Goal: Information Seeking & Learning: Learn about a topic

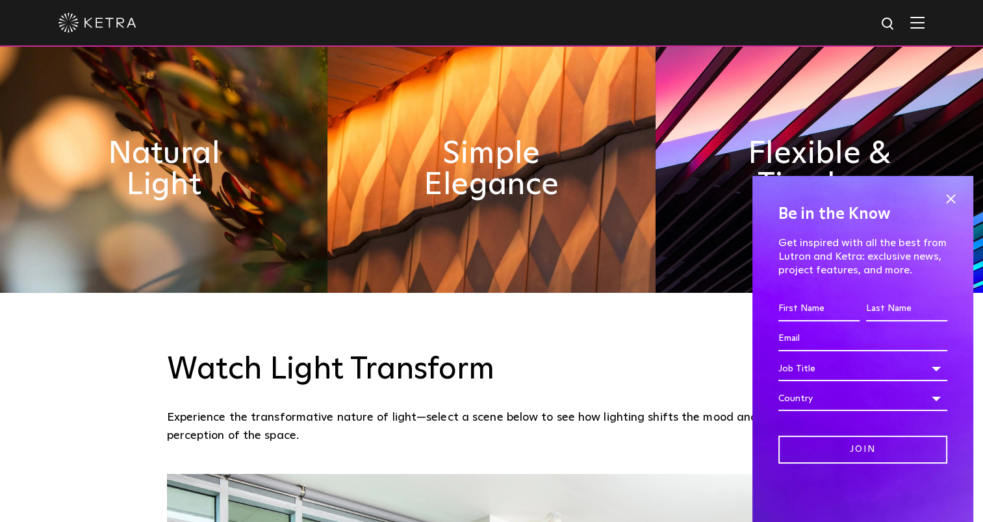
scroll to position [650, 0]
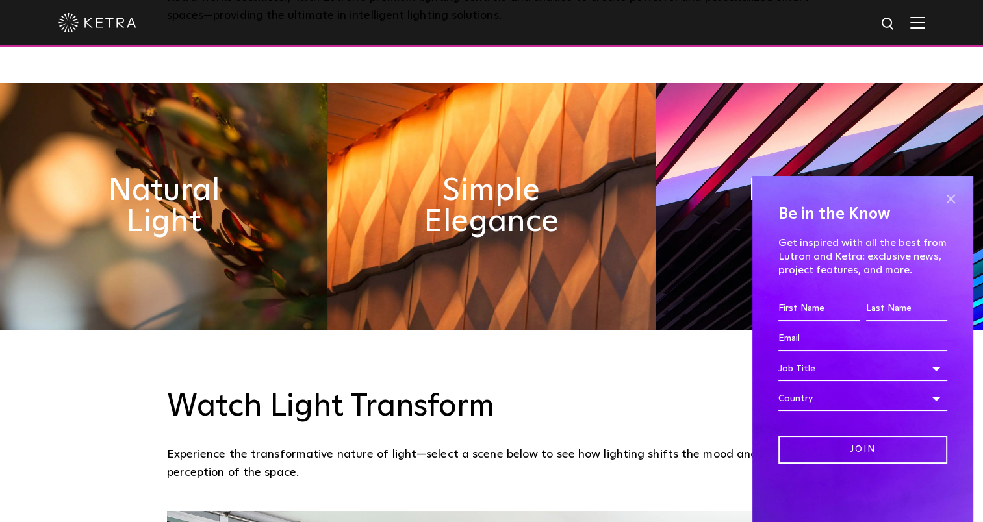
click at [952, 204] on span at bounding box center [950, 198] width 19 height 19
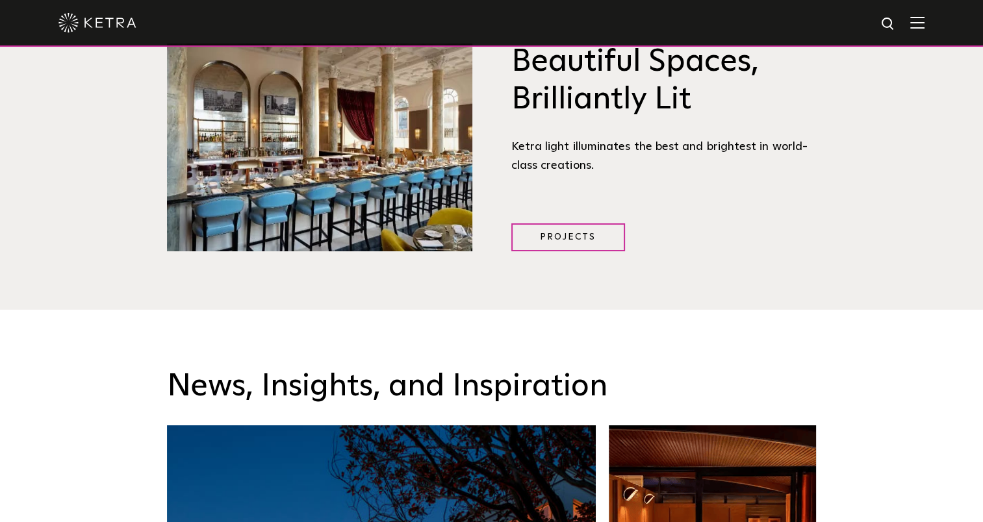
scroll to position [1754, 0]
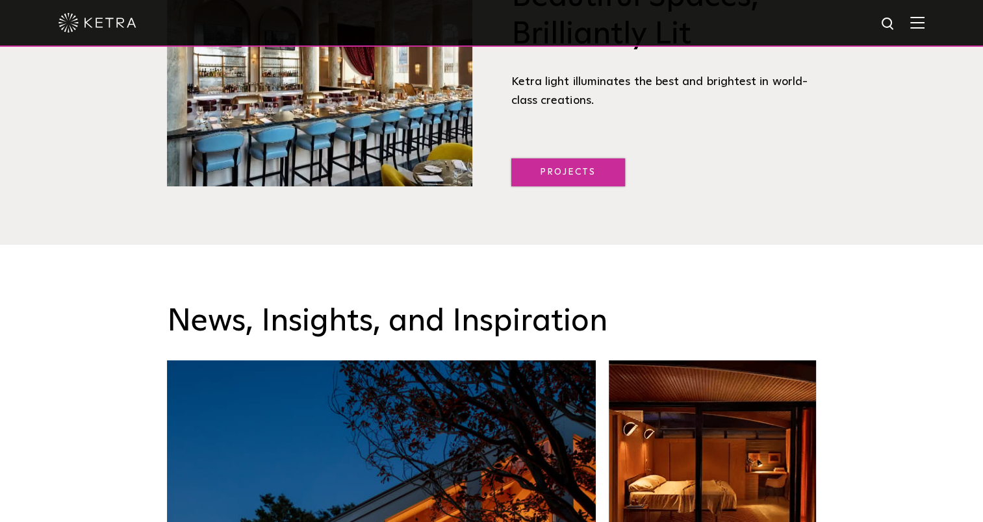
click at [603, 170] on link "Projects" at bounding box center [568, 172] width 114 height 28
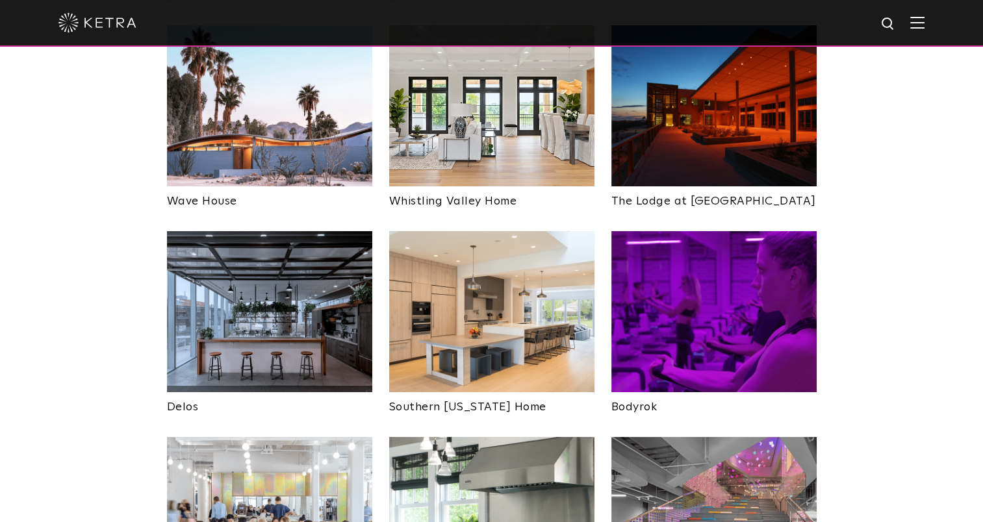
scroll to position [1754, 0]
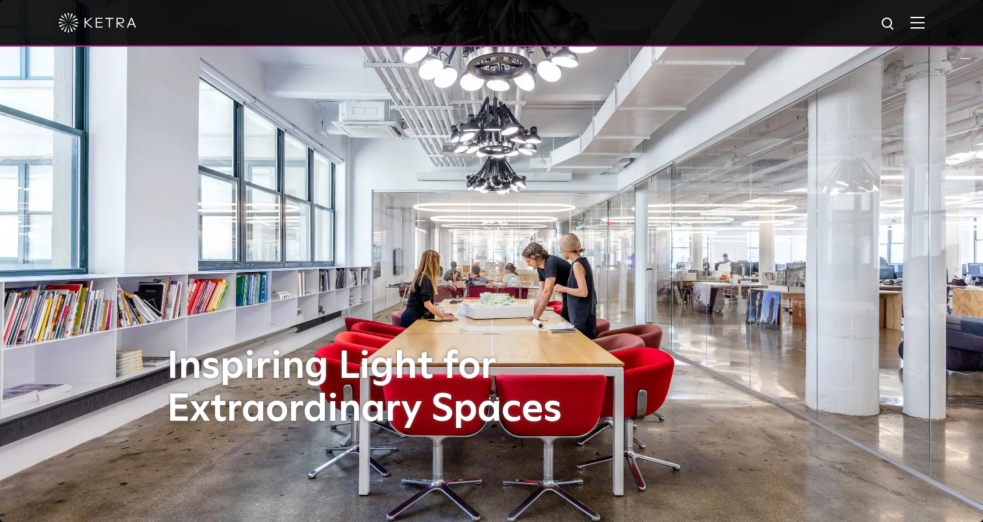
click at [90, 19] on img at bounding box center [97, 22] width 78 height 19
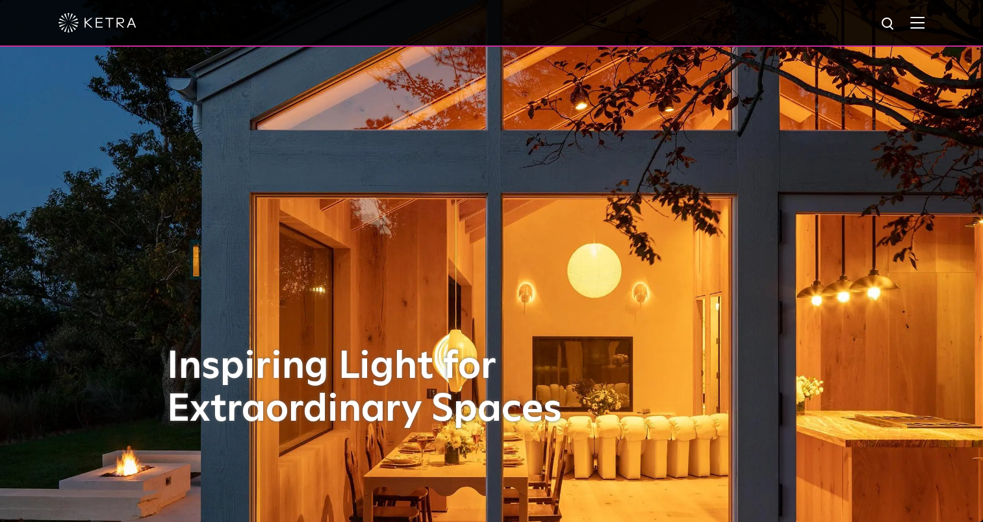
drag, startPoint x: 0, startPoint y: 0, endPoint x: 66, endPoint y: 27, distance: 71.4
click at [66, 27] on img at bounding box center [97, 22] width 78 height 19
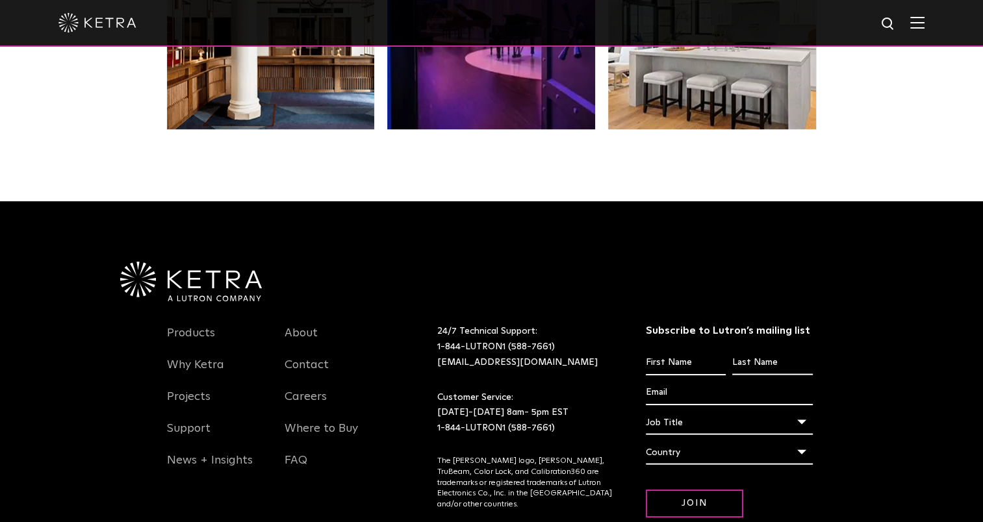
scroll to position [2730, 0]
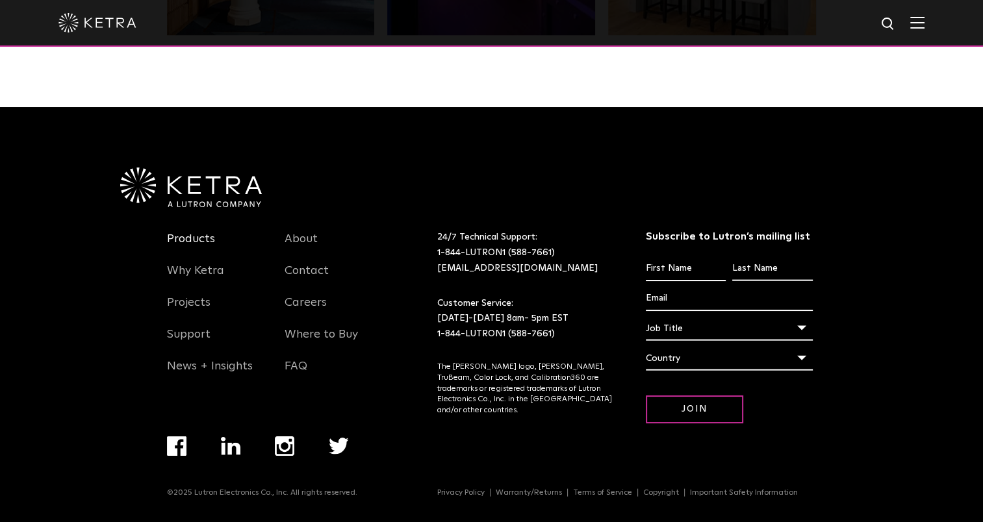
click at [197, 241] on link "Products" at bounding box center [191, 247] width 48 height 30
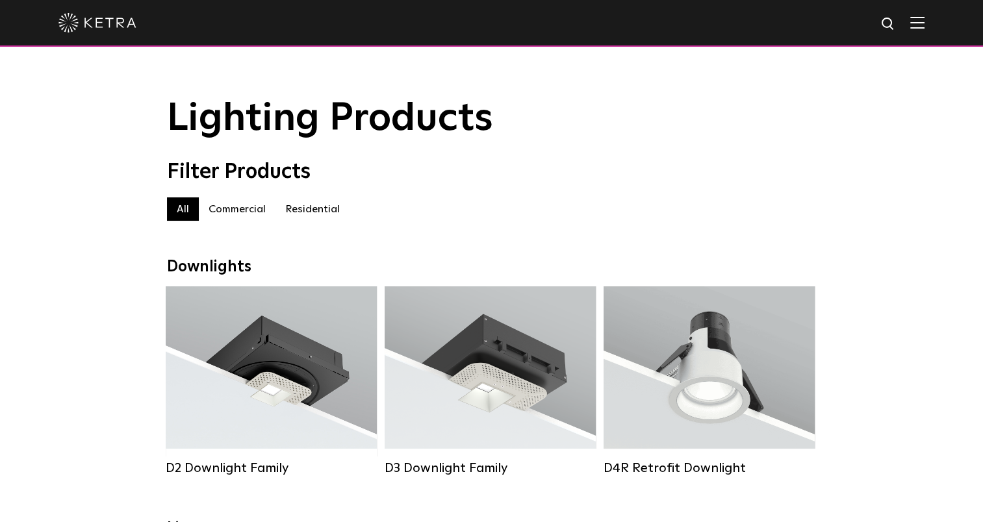
click at [236, 216] on label "Commercial" at bounding box center [237, 208] width 77 height 23
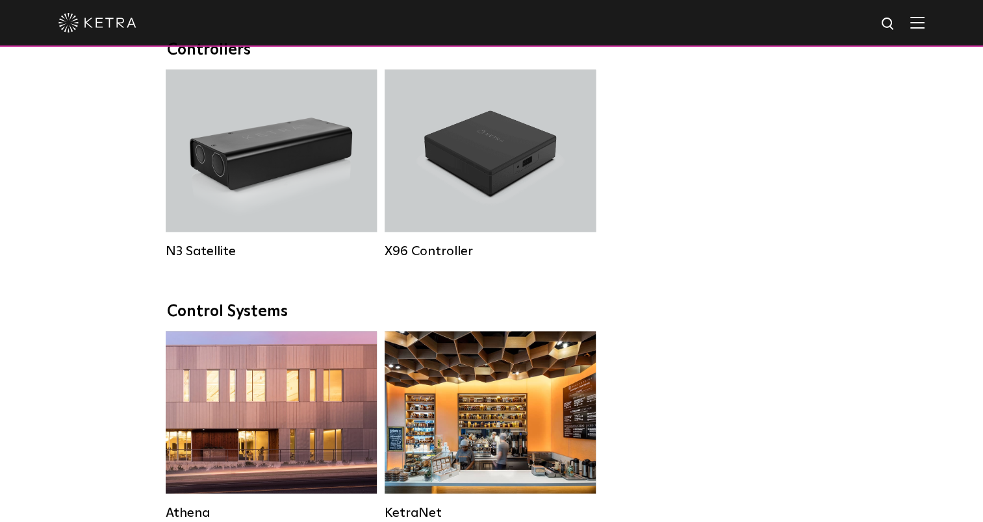
scroll to position [1754, 0]
